Goal: Check status: Check status

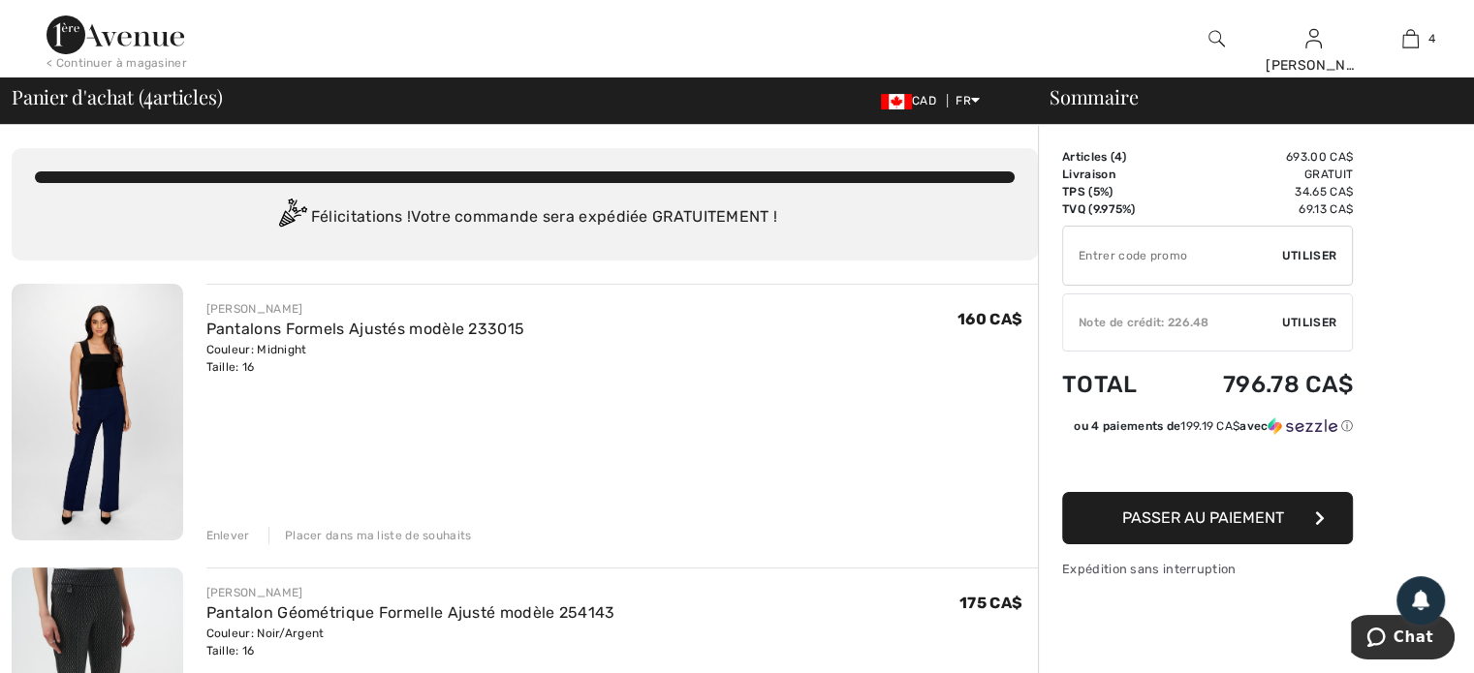
click at [114, 32] on img at bounding box center [116, 35] width 138 height 39
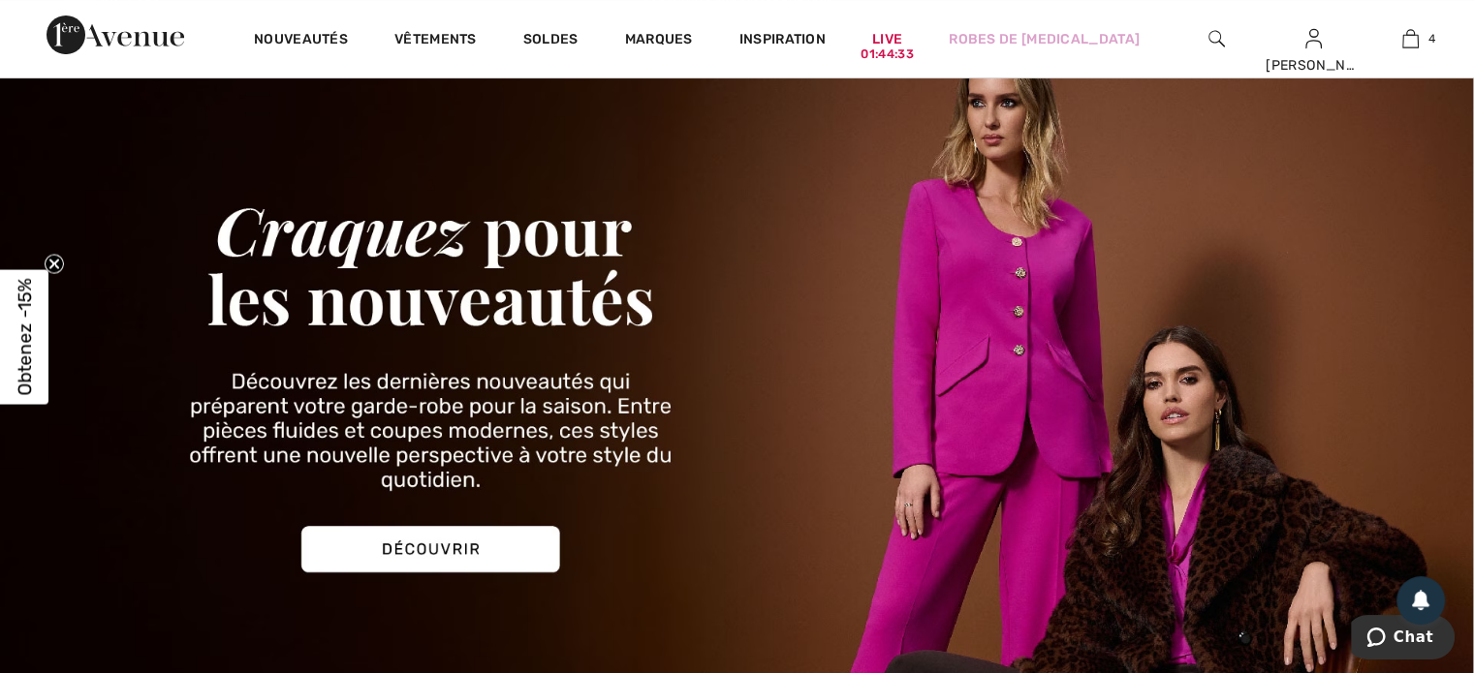
click at [464, 543] on img at bounding box center [737, 371] width 1474 height 706
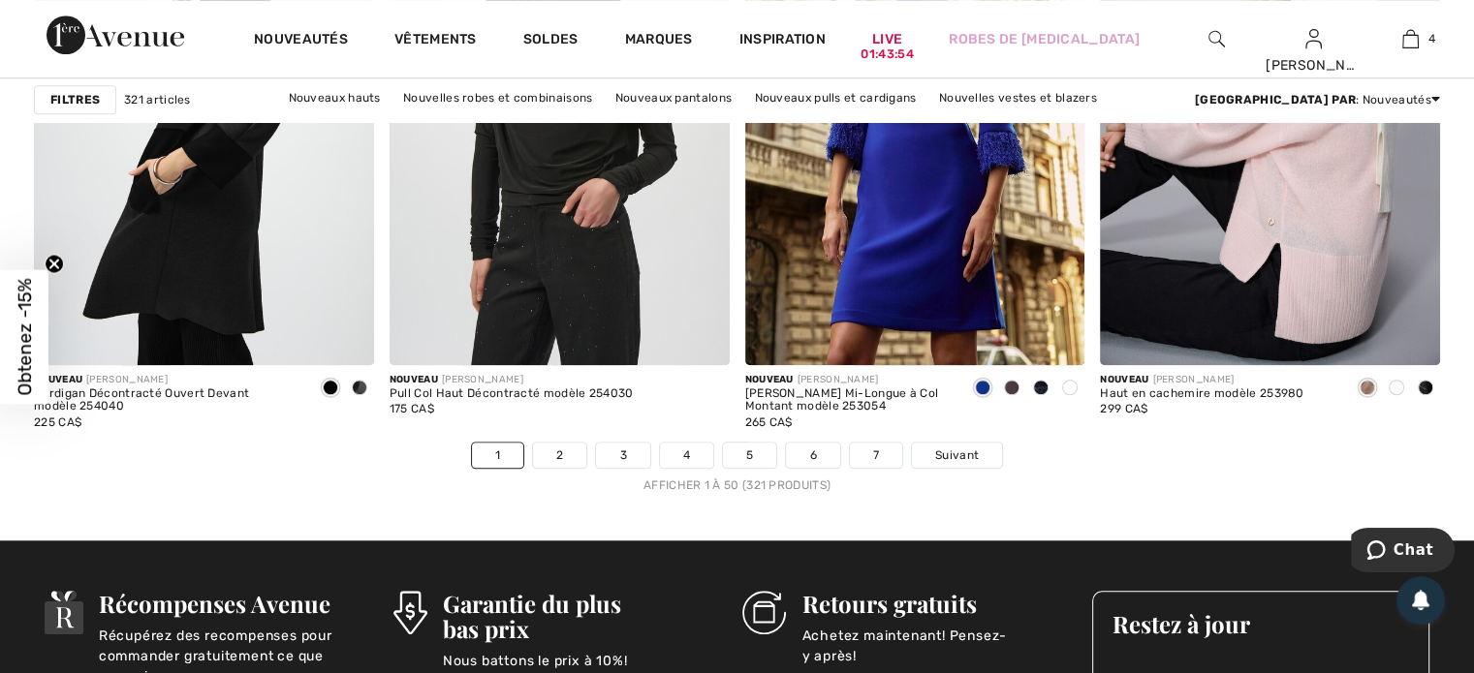
scroll to position [9108, 0]
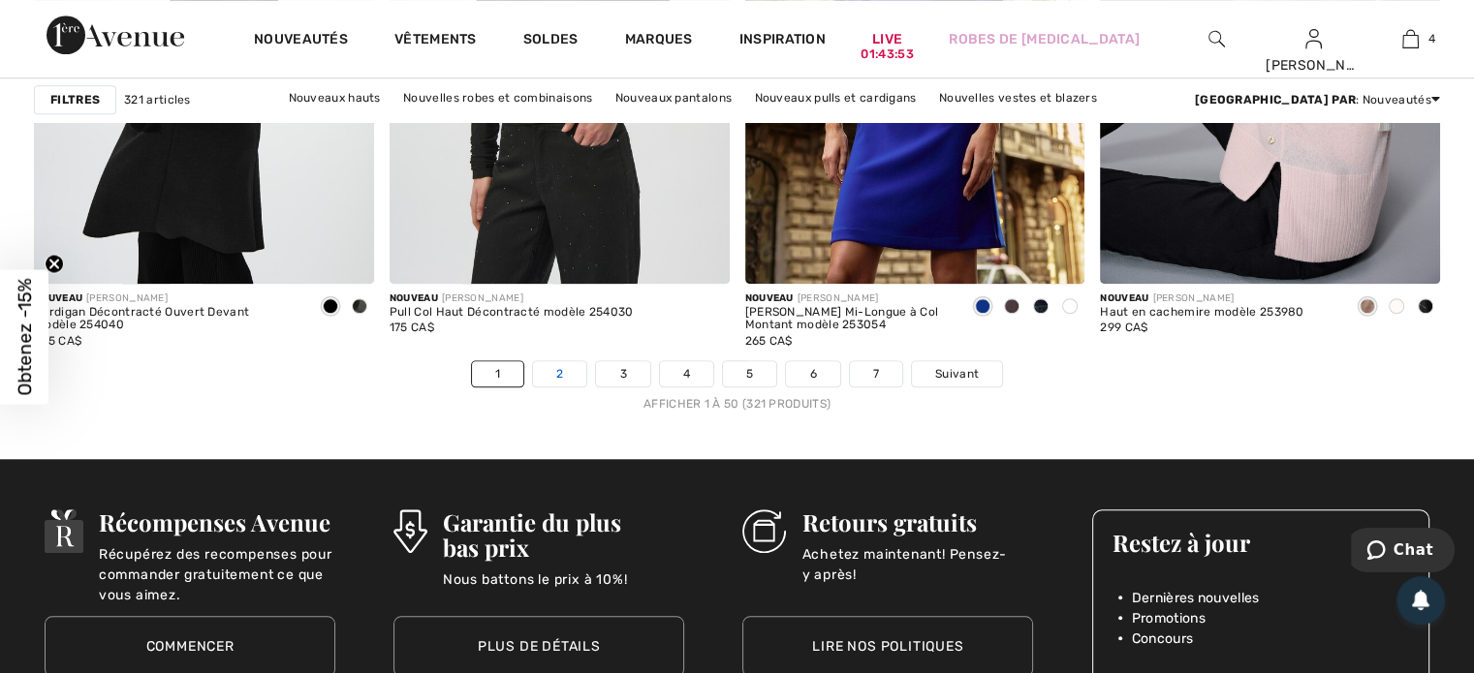
click at [558, 364] on link "2" at bounding box center [559, 373] width 53 height 25
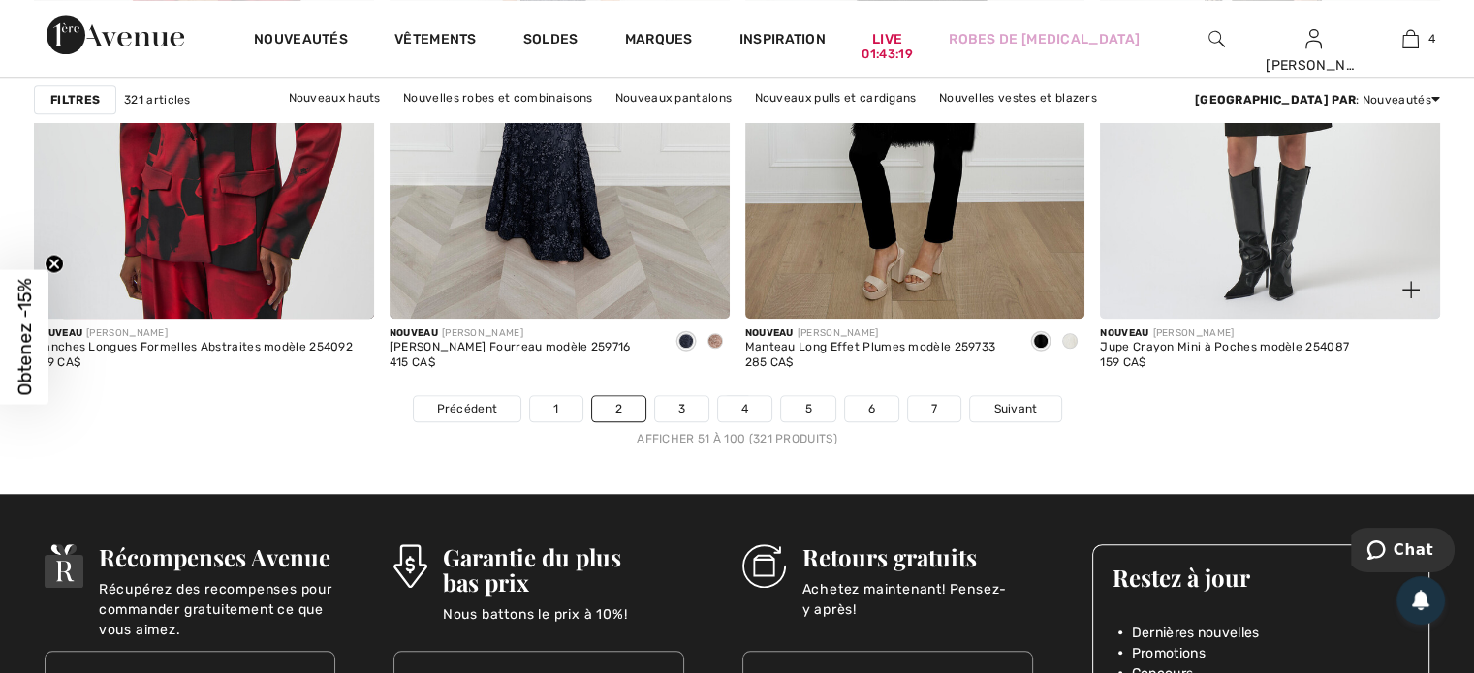
scroll to position [9108, 0]
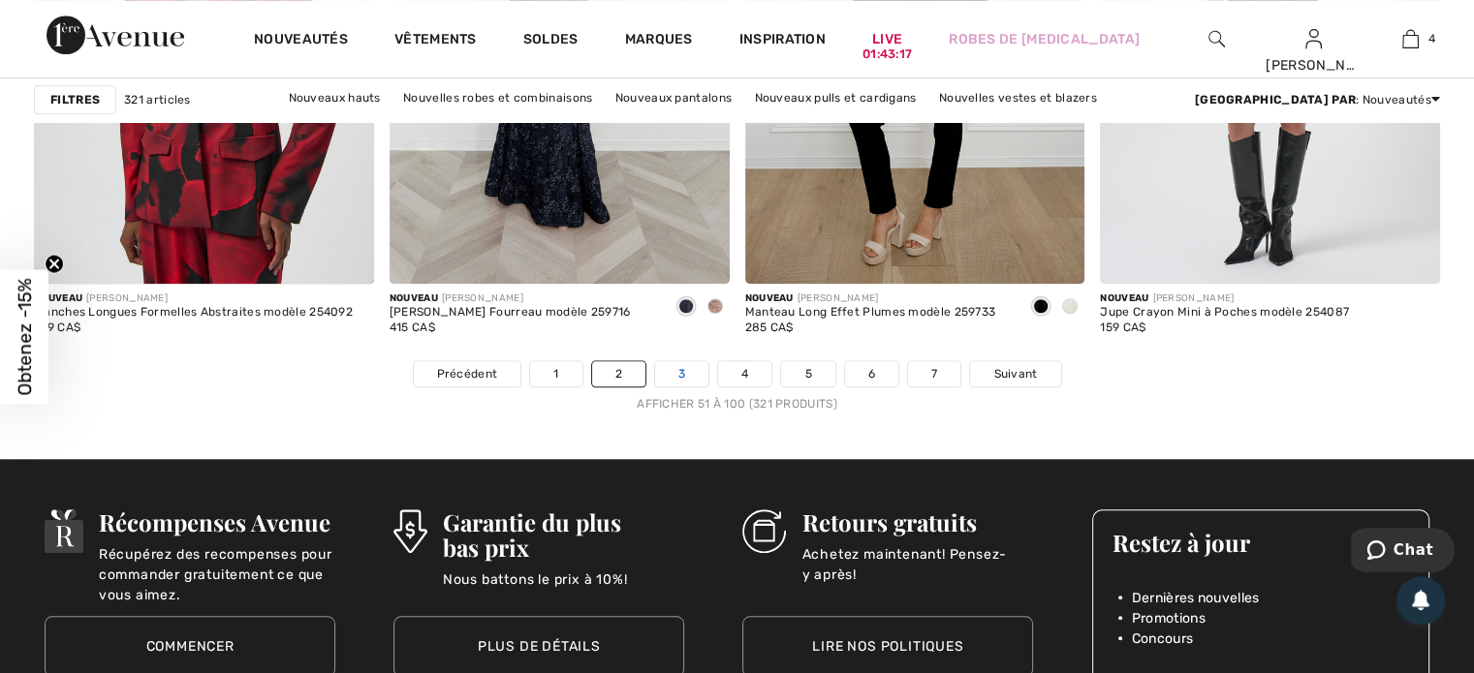
click at [677, 363] on link "3" at bounding box center [681, 373] width 53 height 25
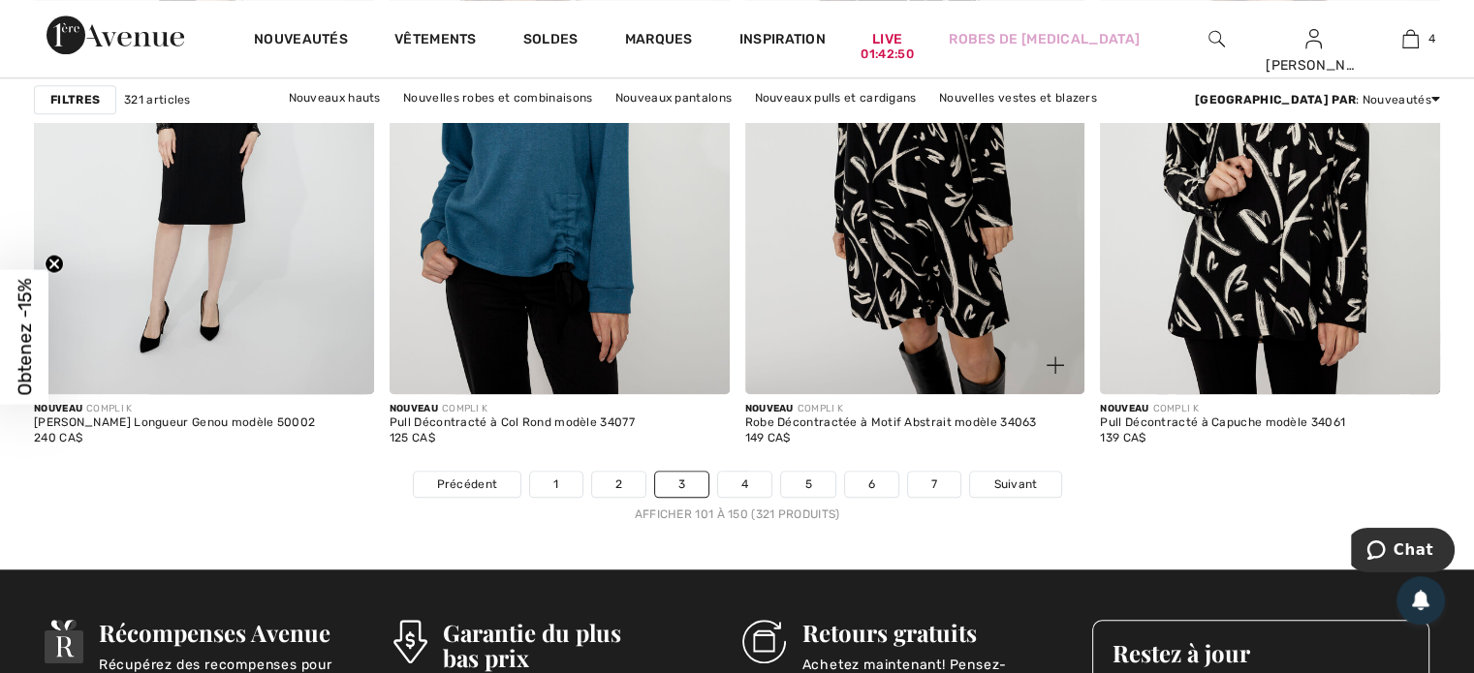
scroll to position [9011, 0]
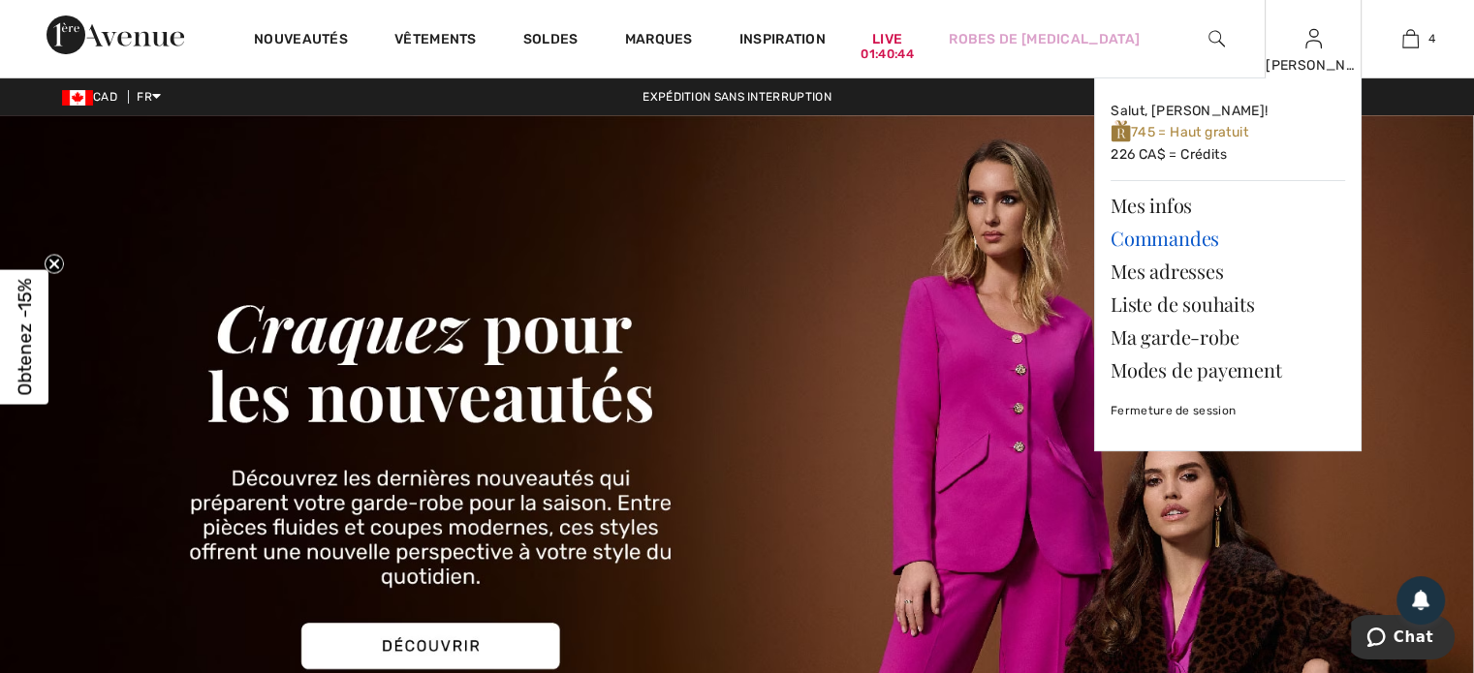
click at [1167, 237] on link "Commandes" at bounding box center [1227, 238] width 234 height 33
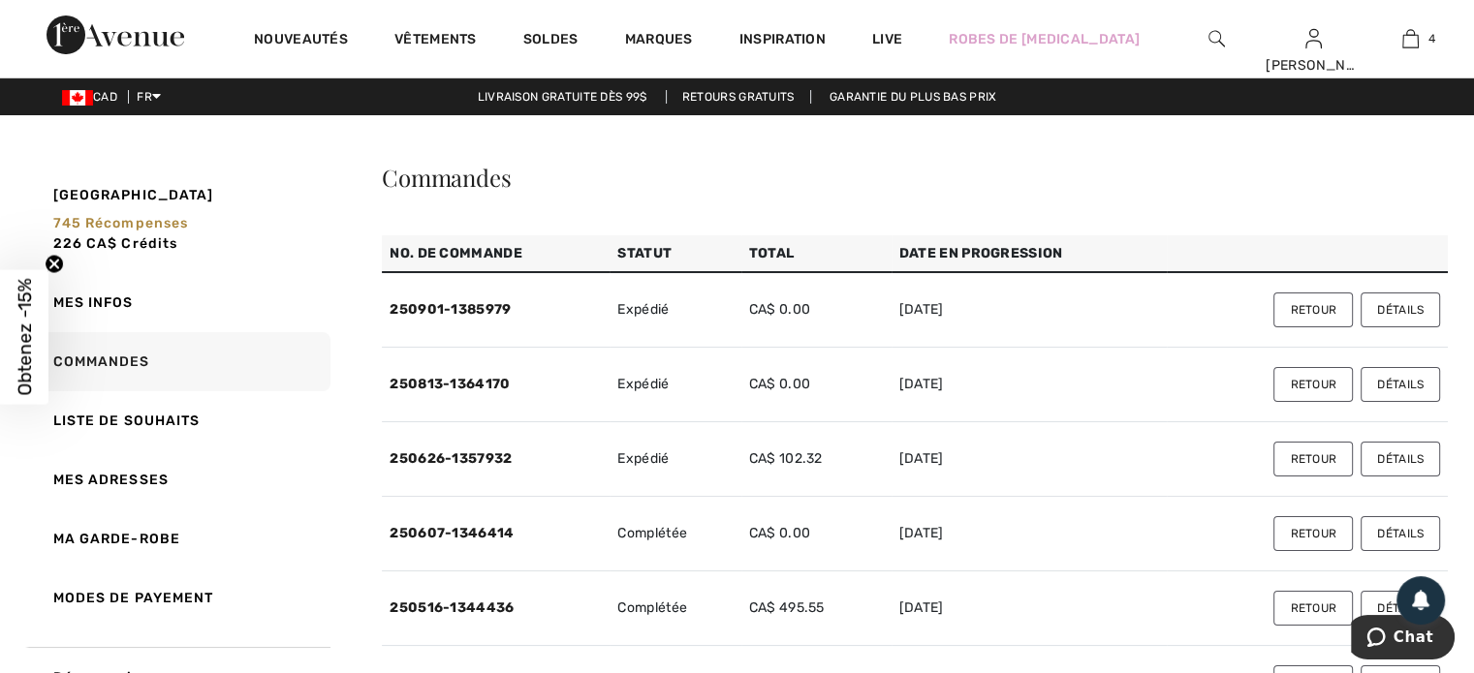
click at [1384, 307] on button "Détails" at bounding box center [1399, 310] width 79 height 35
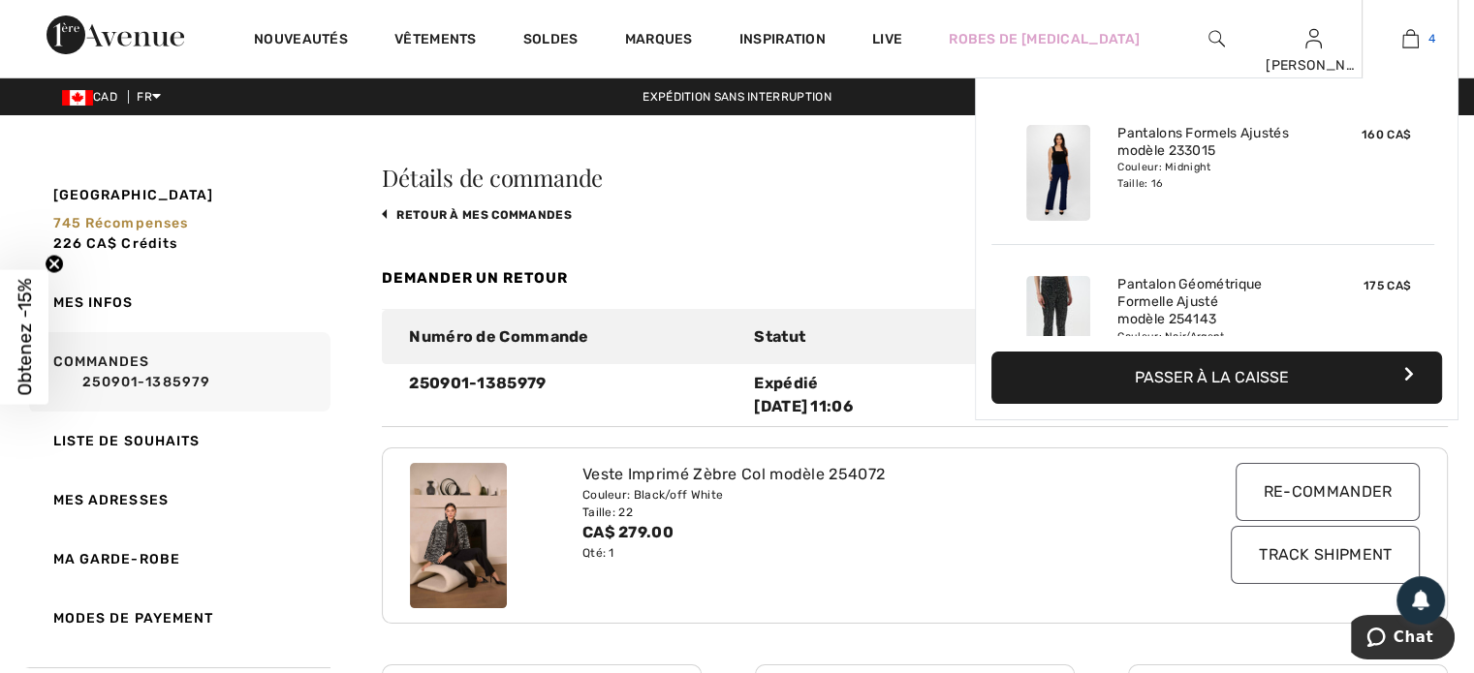
click at [1410, 37] on img at bounding box center [1410, 38] width 16 height 23
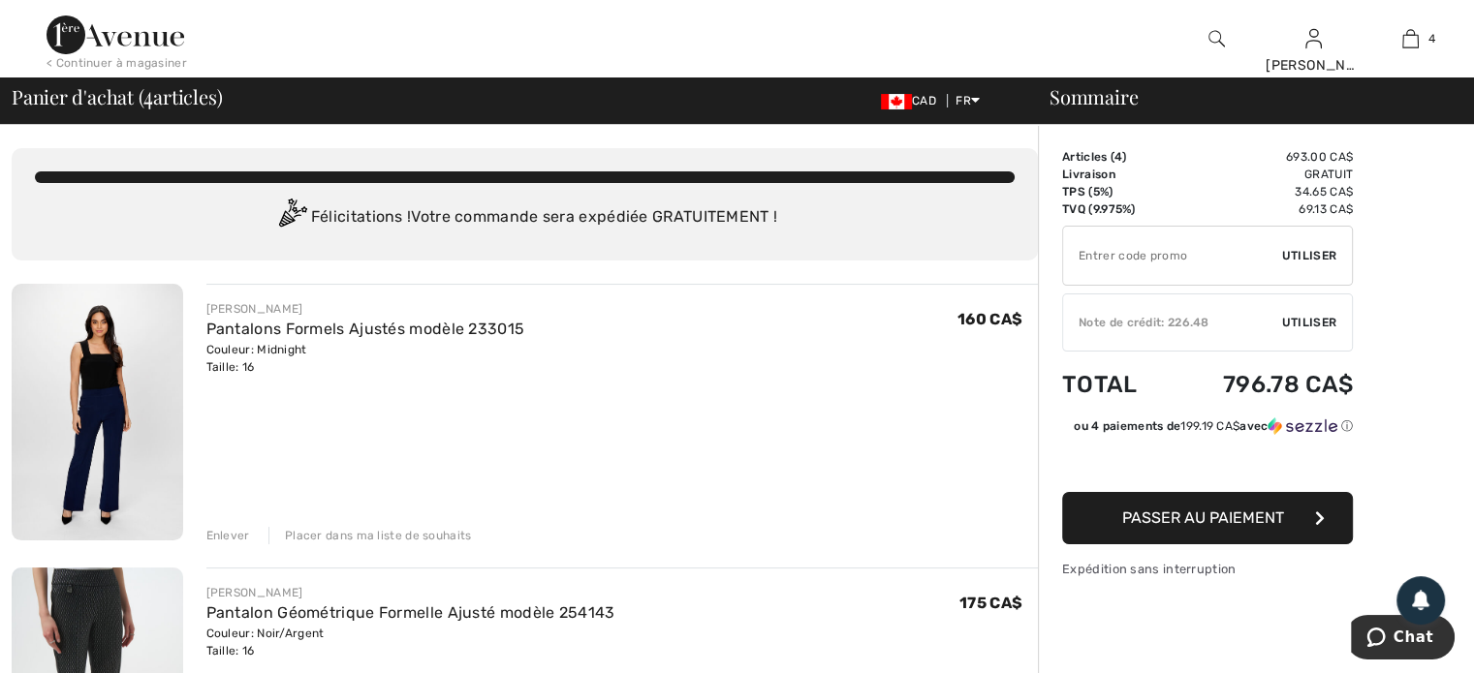
click at [116, 39] on img at bounding box center [116, 35] width 138 height 39
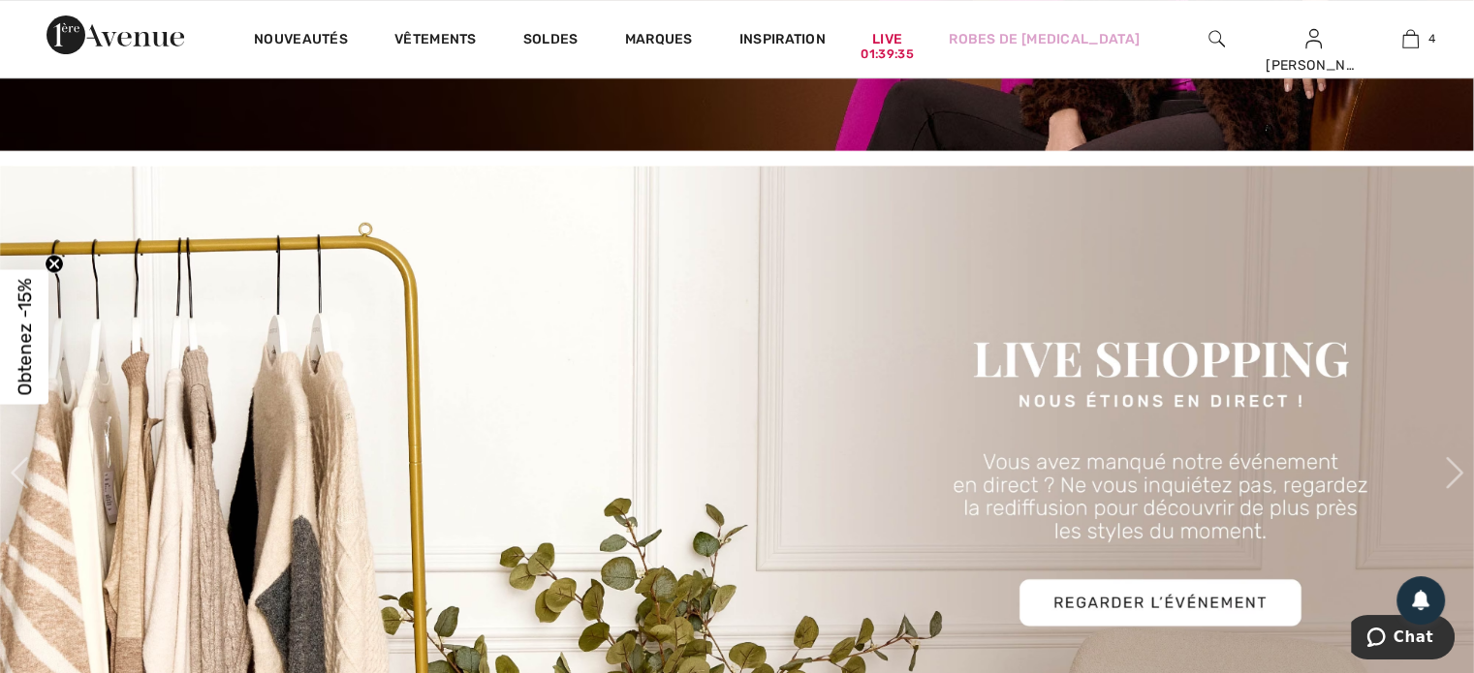
scroll to position [775, 0]
